Goal: Information Seeking & Learning: Learn about a topic

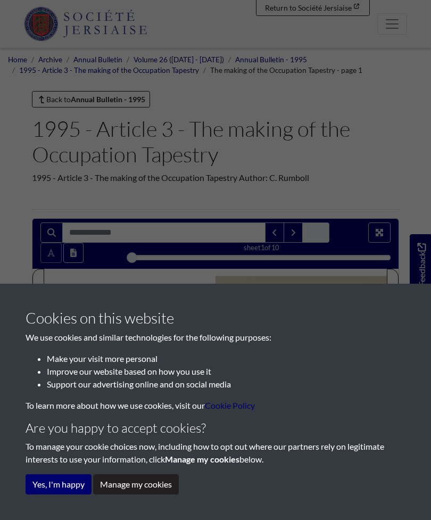
click at [64, 479] on button "Yes, I'm happy" at bounding box center [59, 484] width 66 height 20
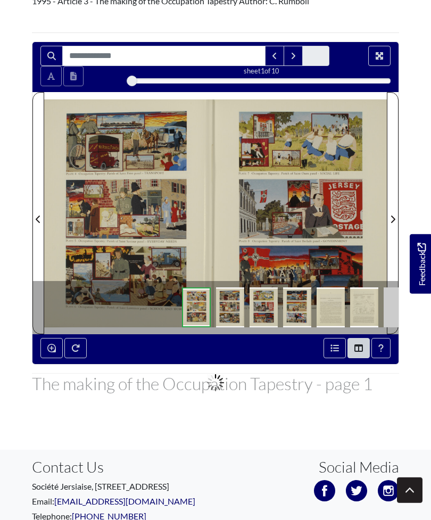
scroll to position [178, 0]
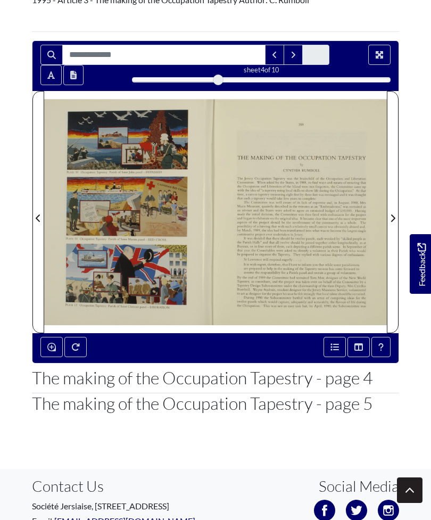
click at [389, 219] on span "Next Page" at bounding box center [393, 218] width 11 height 13
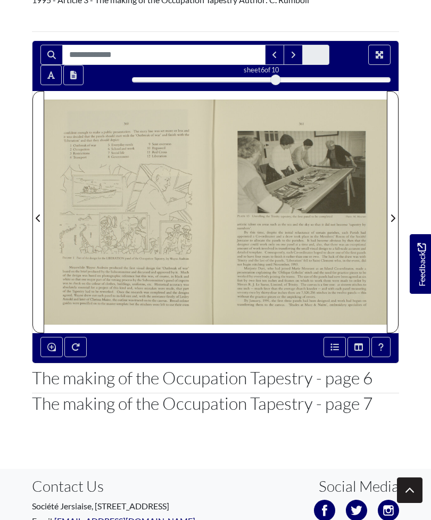
click at [392, 220] on icon "Next Page" at bounding box center [392, 218] width 5 height 9
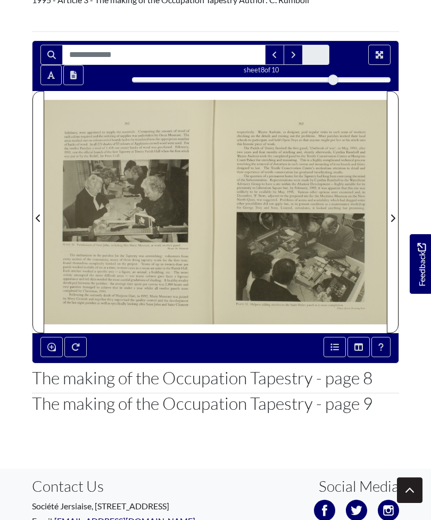
click at [397, 221] on span "Next Page" at bounding box center [393, 218] width 11 height 13
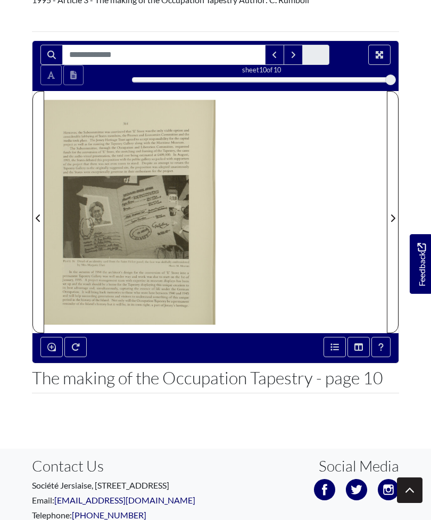
click at [393, 222] on icon "Next Page" at bounding box center [392, 218] width 5 height 9
click at [38, 218] on icon "Previous Page" at bounding box center [38, 218] width 5 height 9
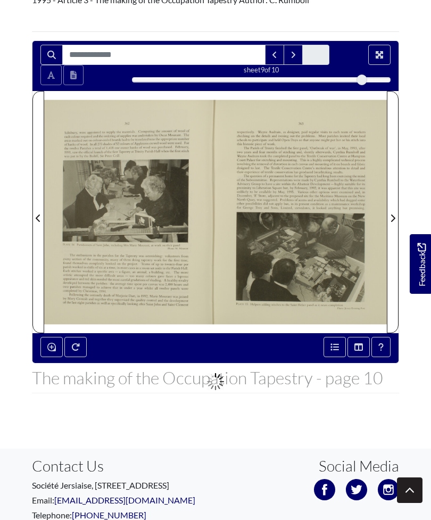
click at [38, 216] on icon "Previous Page" at bounding box center [38, 218] width 5 height 9
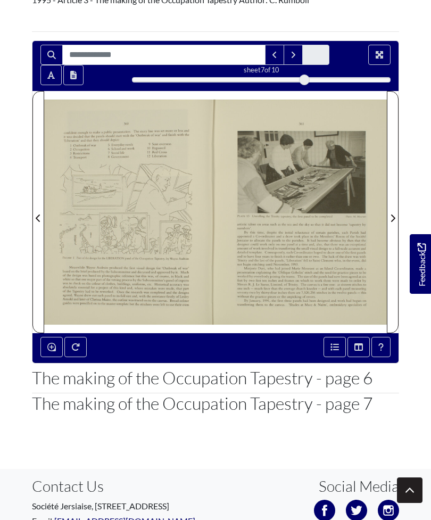
click at [44, 211] on button "Previous Page" at bounding box center [38, 212] width 12 height 242
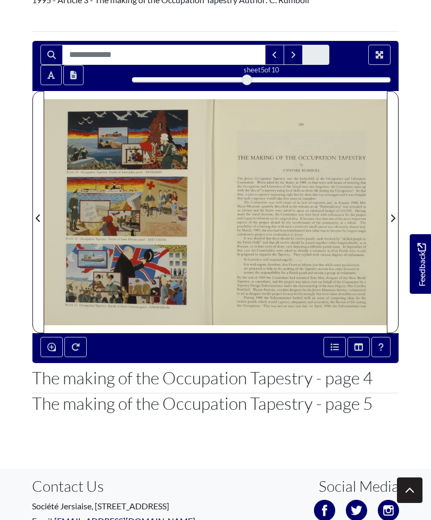
click at [44, 213] on button "Previous Page" at bounding box center [38, 212] width 12 height 242
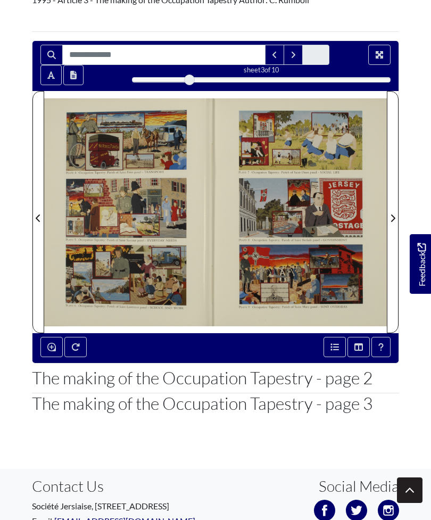
click at [42, 217] on span "Previous Page" at bounding box center [38, 218] width 11 height 13
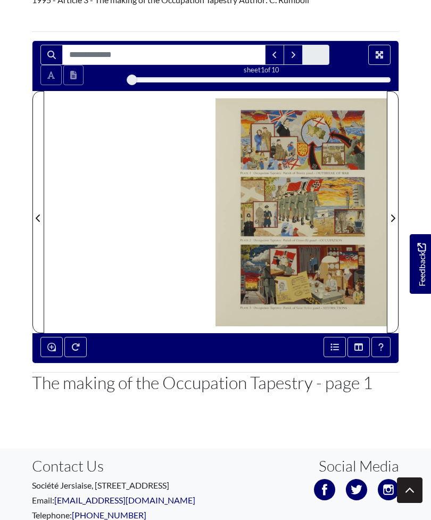
click at [40, 218] on icon "Previous Page" at bounding box center [38, 218] width 5 height 9
